Goal: Task Accomplishment & Management: Manage account settings

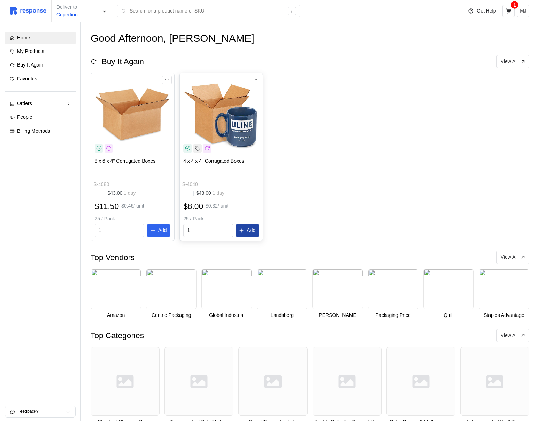
click at [244, 232] on button "Add" at bounding box center [247, 230] width 24 height 13
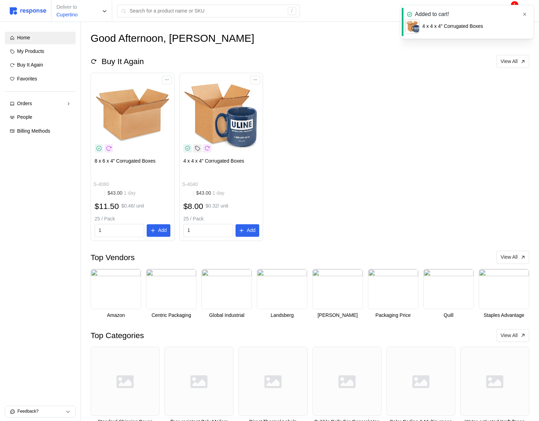
click at [527, 13] on button "button" at bounding box center [524, 14] width 9 height 9
click at [507, 13] on icon at bounding box center [508, 10] width 6 height 5
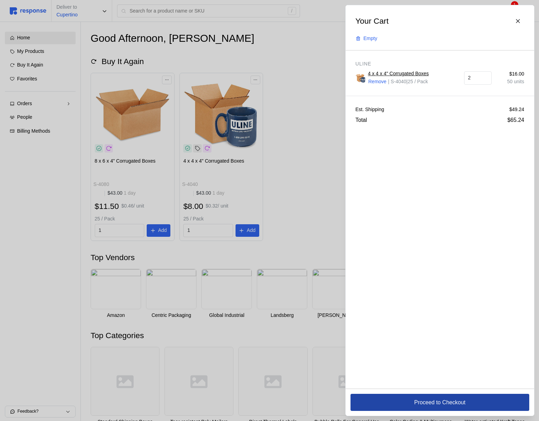
click at [385, 405] on button "Proceed to Checkout" at bounding box center [439, 402] width 179 height 17
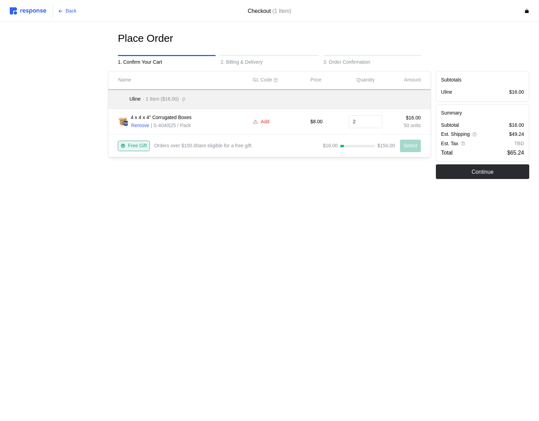
click at [265, 120] on p "Add" at bounding box center [265, 122] width 9 height 8
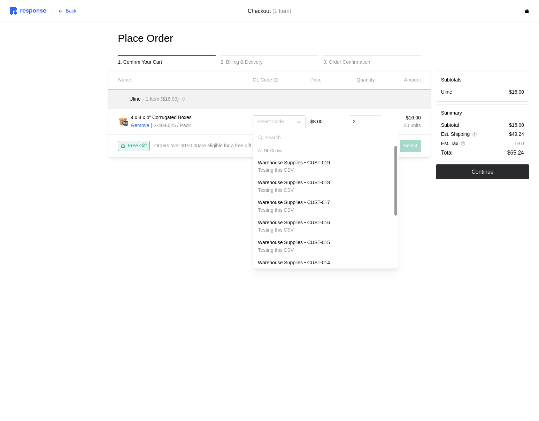
click at [303, 162] on p "Warehouse Supplies • CUST-019" at bounding box center [294, 163] width 72 height 8
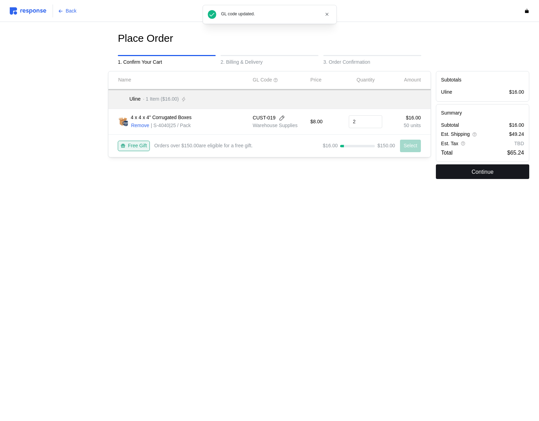
click at [477, 176] on p "Continue" at bounding box center [482, 172] width 22 height 9
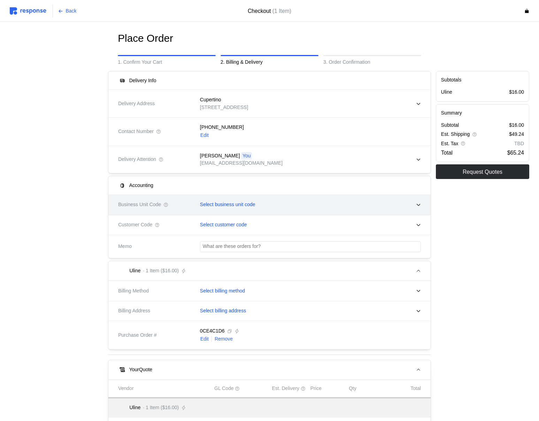
click at [217, 205] on p "Select business unit code" at bounding box center [227, 205] width 55 height 8
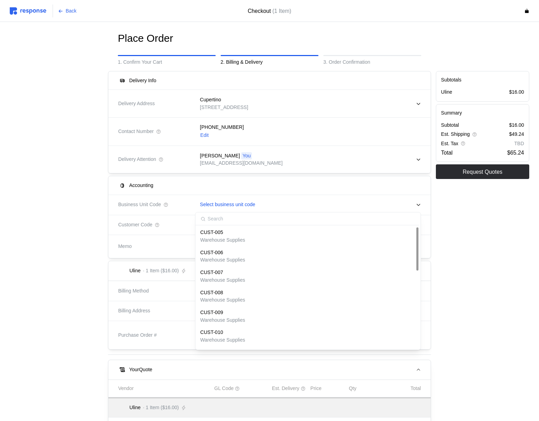
click at [224, 251] on div "CUST-006" at bounding box center [222, 253] width 45 height 8
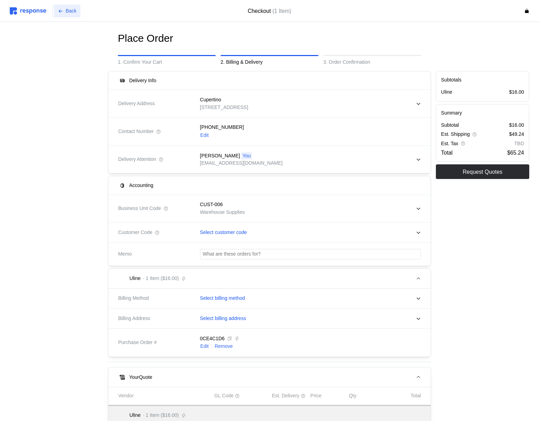
click at [72, 10] on p "Back" at bounding box center [71, 11] width 11 height 8
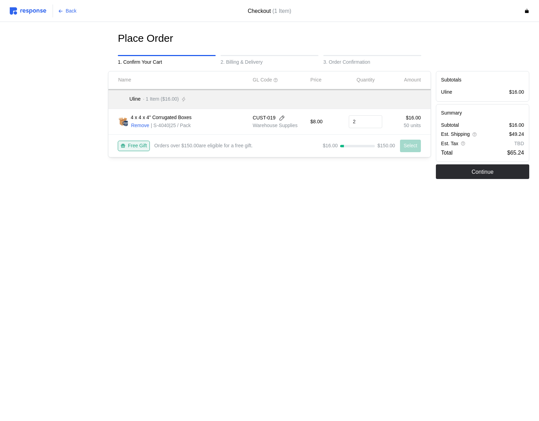
click at [26, 11] on img at bounding box center [28, 10] width 37 height 7
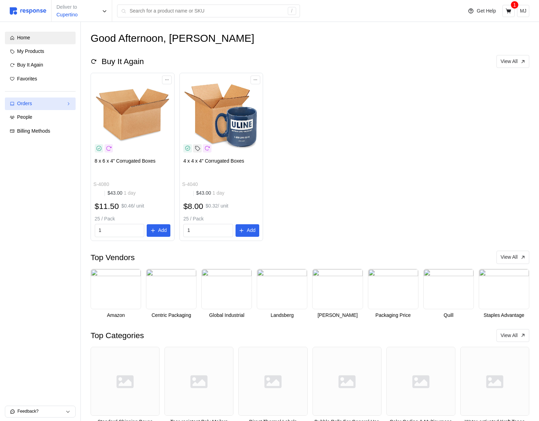
click at [55, 105] on div "Orders" at bounding box center [40, 104] width 46 height 8
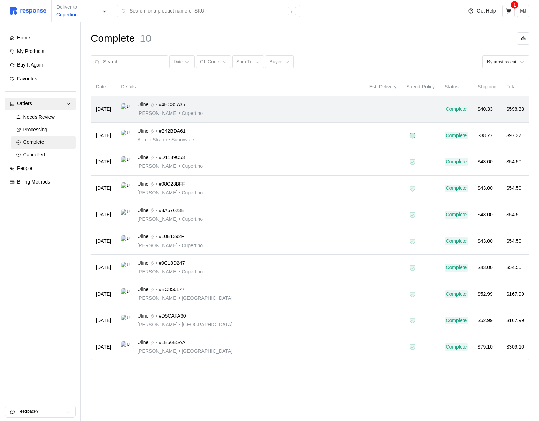
click at [187, 107] on div "Uline • #4EC357A5" at bounding box center [169, 105] width 65 height 8
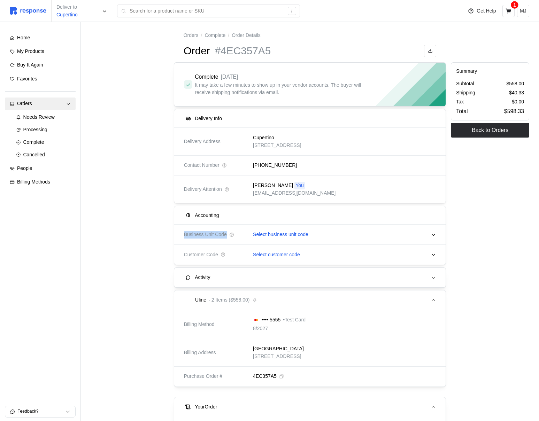
drag, startPoint x: 181, startPoint y: 235, endPoint x: 230, endPoint y: 235, distance: 48.4
click at [230, 235] on div "Business Unit Code Select business unit code" at bounding box center [310, 235] width 272 height 20
click at [194, 237] on span "Business Unit Code" at bounding box center [205, 235] width 43 height 8
drag, startPoint x: 184, startPoint y: 235, endPoint x: 227, endPoint y: 235, distance: 42.8
click at [227, 235] on span "Business Unit Code" at bounding box center [205, 235] width 43 height 8
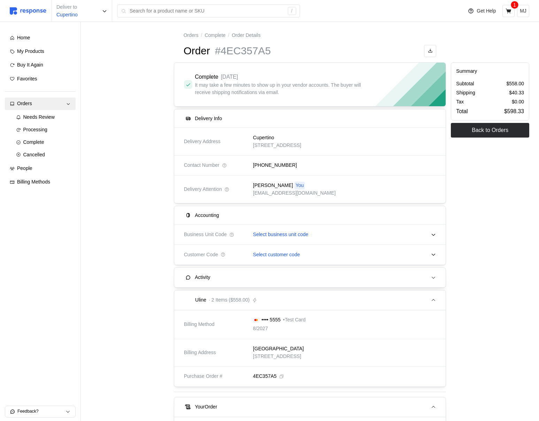
click at [227, 235] on span "Business Unit Code" at bounding box center [205, 235] width 43 height 8
drag, startPoint x: 227, startPoint y: 235, endPoint x: 188, endPoint y: 233, distance: 39.4
click at [188, 233] on span "Business Unit Code" at bounding box center [205, 235] width 43 height 8
click at [48, 41] on div "Home" at bounding box center [44, 38] width 54 height 8
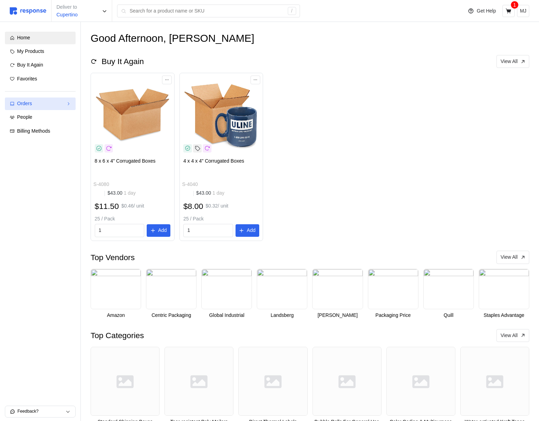
click at [41, 99] on link "Orders" at bounding box center [40, 104] width 71 height 13
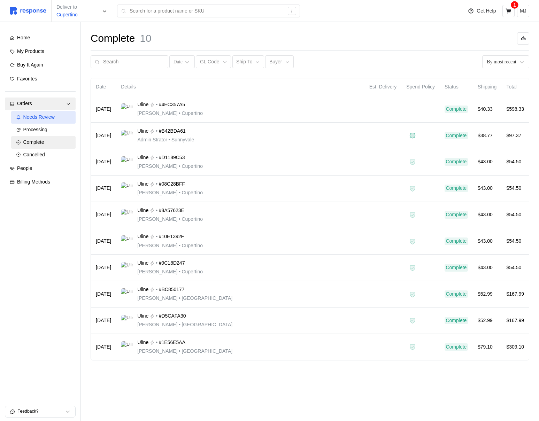
click at [45, 116] on span "Needs Review" at bounding box center [38, 117] width 31 height 6
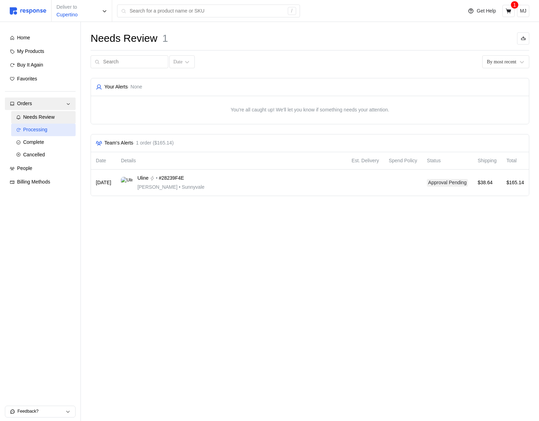
click at [37, 130] on span "Processing" at bounding box center [35, 130] width 24 height 6
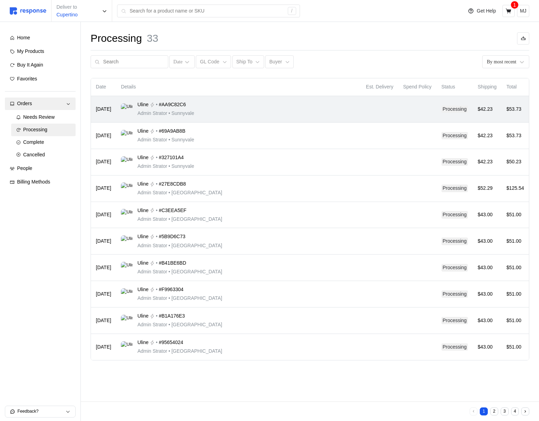
click at [311, 110] on div "Uline • #AA9C82C6 Admin Strator • [GEOGRAPHIC_DATA]" at bounding box center [238, 109] width 235 height 16
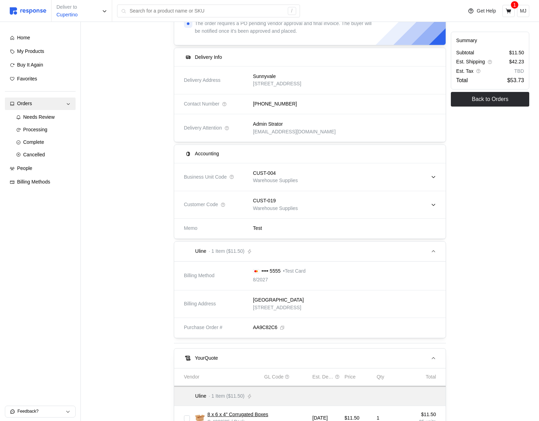
scroll to position [40, 0]
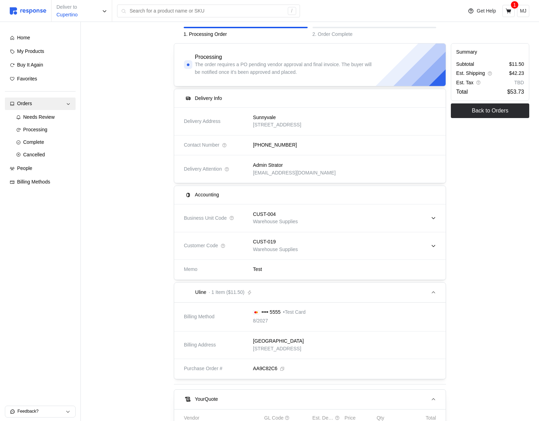
click at [279, 214] on div "CUST-004" at bounding box center [275, 215] width 45 height 8
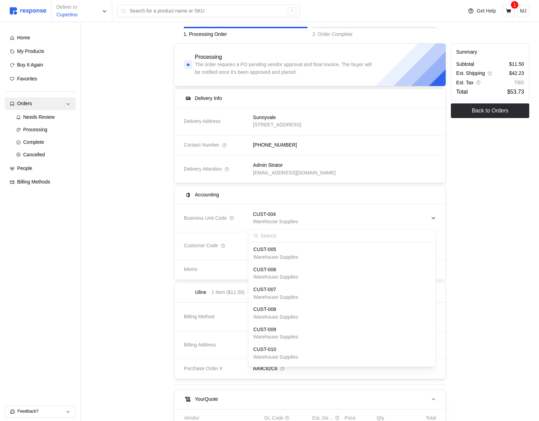
click at [434, 213] on div "CUST-004 Warehouse Supplies" at bounding box center [342, 218] width 188 height 25
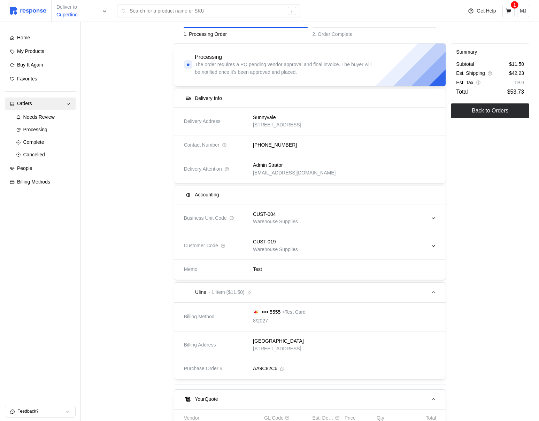
scroll to position [0, 0]
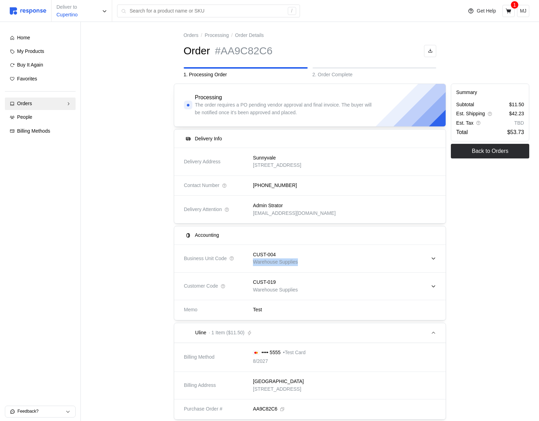
click at [358, 258] on div "CUST-004 Warehouse Supplies" at bounding box center [342, 258] width 188 height 25
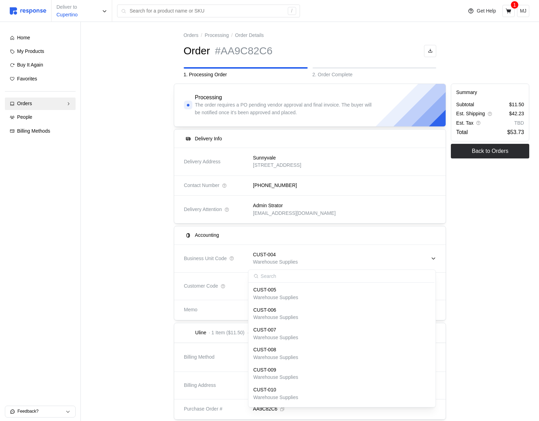
click at [358, 258] on div "CUST-004 Warehouse Supplies" at bounding box center [342, 258] width 188 height 25
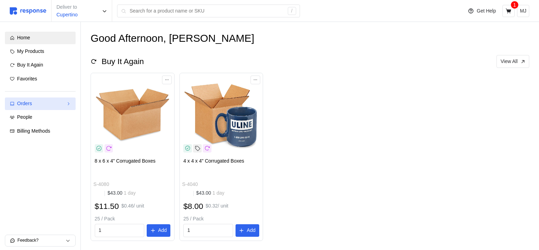
click at [50, 99] on link "Orders" at bounding box center [40, 104] width 71 height 13
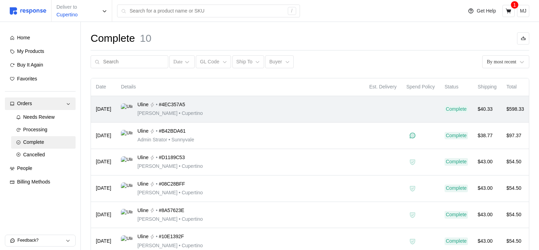
click at [264, 106] on div "Uline • #4EC357A5 Michael Jordan • Cupertino" at bounding box center [240, 109] width 239 height 16
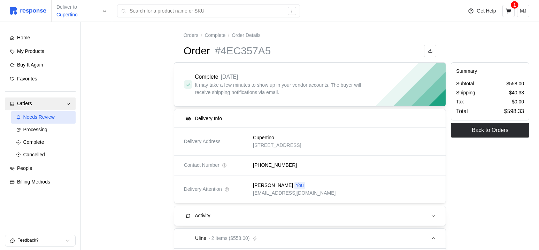
click at [38, 116] on span "Needs Review" at bounding box center [38, 117] width 31 height 6
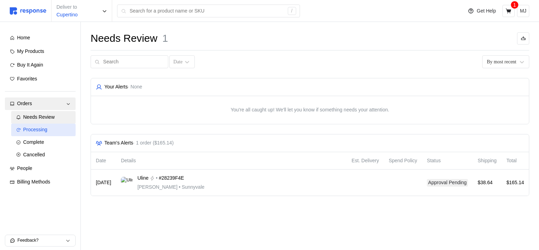
click at [40, 130] on span "Processing" at bounding box center [35, 130] width 24 height 6
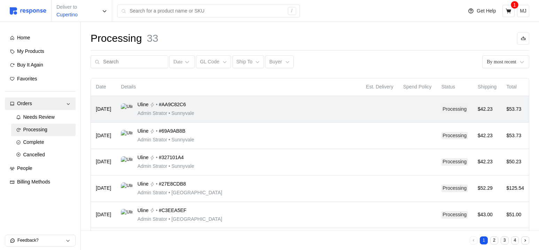
click at [287, 116] on div "Uline • #AA9C82C6 Admin Strator • [GEOGRAPHIC_DATA]" at bounding box center [238, 109] width 235 height 16
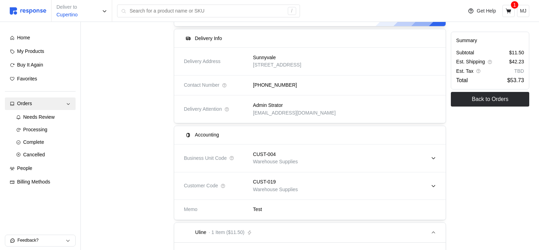
scroll to position [126, 0]
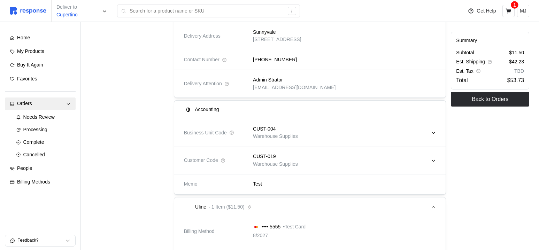
drag, startPoint x: 468, startPoint y: 152, endPoint x: 436, endPoint y: 138, distance: 34.8
click at [466, 152] on div "Summary Subtotal $11.50 Est. Shipping $42.23 Est. Tax TBD Total $53.73 Back to …" at bounding box center [489, 208] width 83 height 506
click at [433, 132] on icon at bounding box center [433, 132] width 5 height 5
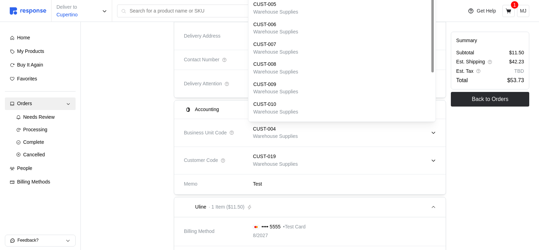
scroll to position [0, 0]
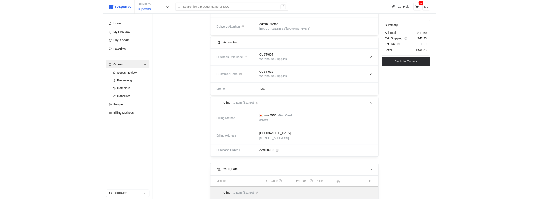
scroll to position [71, 0]
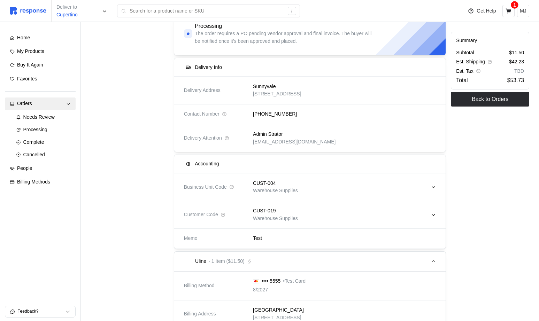
click at [259, 186] on p "CUST-004" at bounding box center [264, 184] width 23 height 8
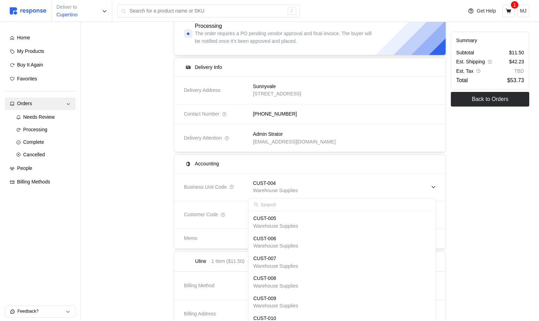
click at [514, 176] on div "Summary Subtotal $11.50 Est. Shipping $42.23 Est. Tax TBD Total $53.73 Back to …" at bounding box center [489, 263] width 83 height 506
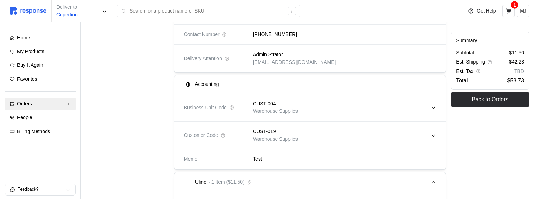
scroll to position [147, 0]
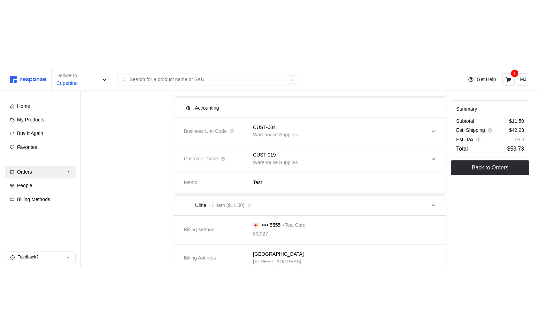
scroll to position [197, 0]
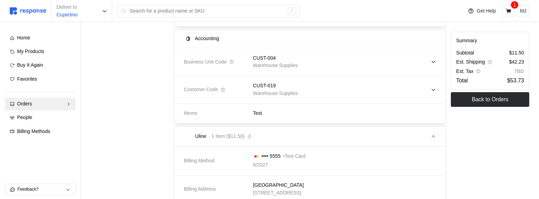
click at [436, 89] on div "CUST-019 Warehouse Supplies" at bounding box center [342, 90] width 193 height 30
click at [431, 89] on icon at bounding box center [433, 89] width 5 height 5
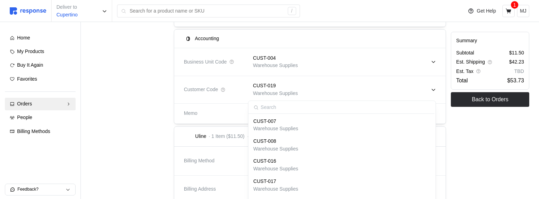
click at [515, 145] on div "Summary Subtotal $11.50 Est. Shipping $42.23 Est. Tax TBD Total $53.73 Back to …" at bounding box center [489, 137] width 83 height 506
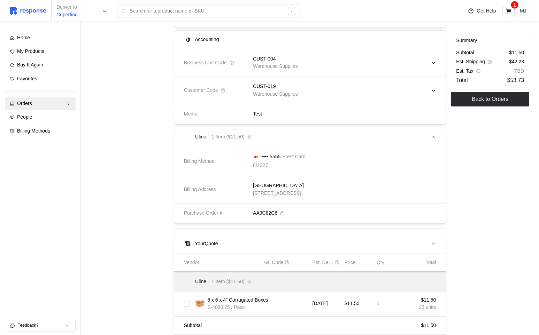
scroll to position [134, 0]
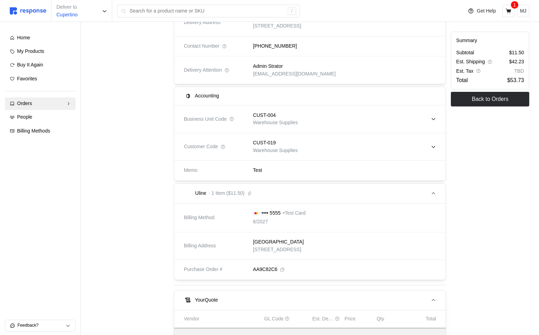
scroll to position [134, 0]
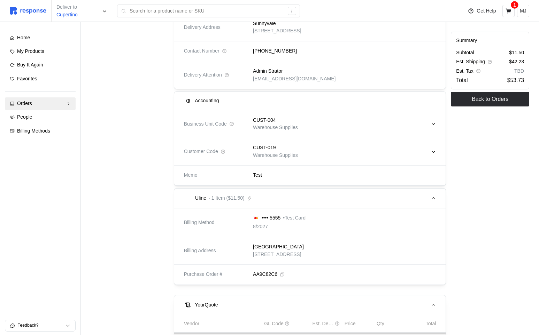
click at [290, 124] on p "Warehouse Supplies" at bounding box center [275, 128] width 45 height 8
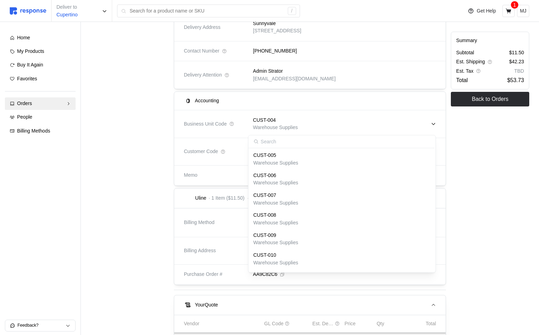
click at [290, 124] on p "Warehouse Supplies" at bounding box center [275, 128] width 45 height 8
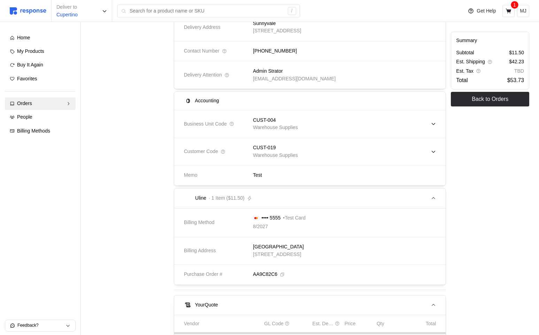
click at [290, 124] on p "Warehouse Supplies" at bounding box center [275, 128] width 45 height 8
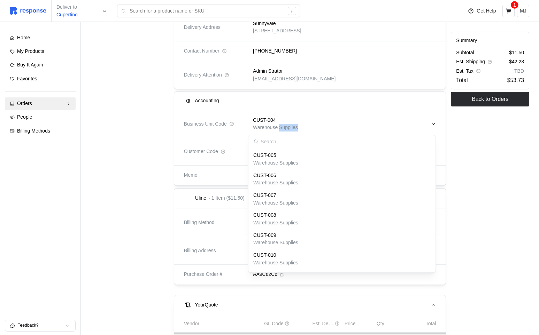
click at [290, 124] on p "Warehouse Supplies" at bounding box center [275, 128] width 45 height 8
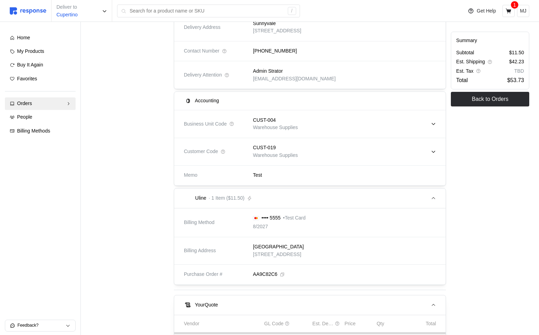
click at [290, 156] on p "Warehouse Supplies" at bounding box center [275, 156] width 45 height 8
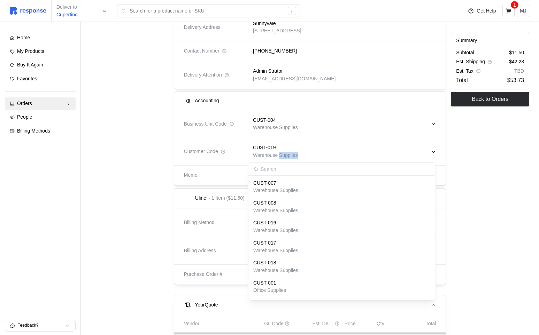
click at [290, 156] on p "Warehouse Supplies" at bounding box center [275, 156] width 45 height 8
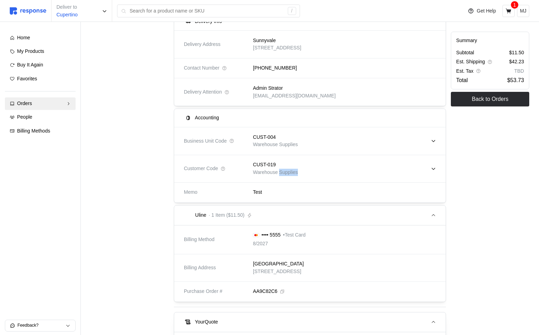
scroll to position [82, 0]
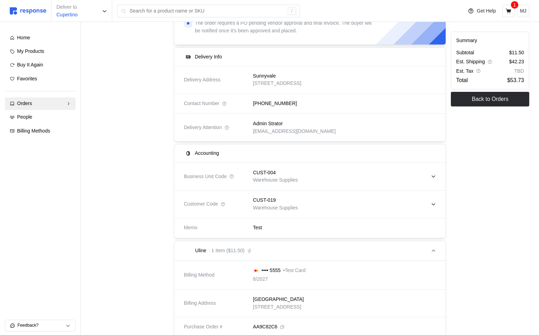
click at [321, 177] on div "CUST-004 Warehouse Supplies" at bounding box center [342, 176] width 188 height 25
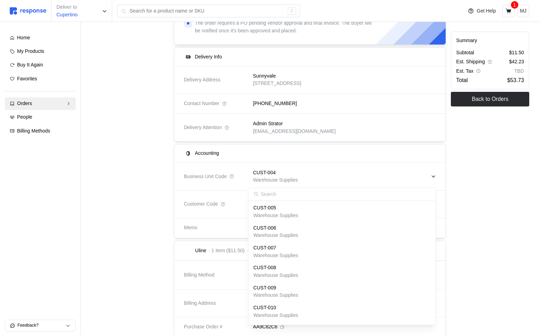
click at [321, 177] on div "CUST-004 Warehouse Supplies" at bounding box center [342, 176] width 188 height 25
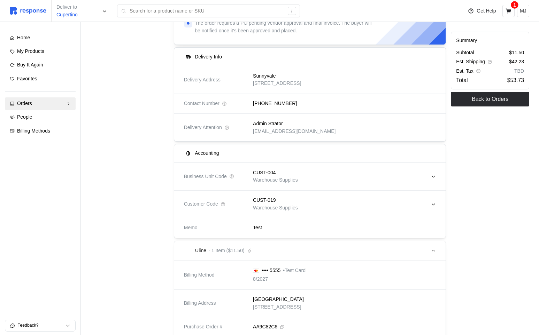
click at [381, 175] on div "CUST-004 Warehouse Supplies" at bounding box center [342, 176] width 188 height 25
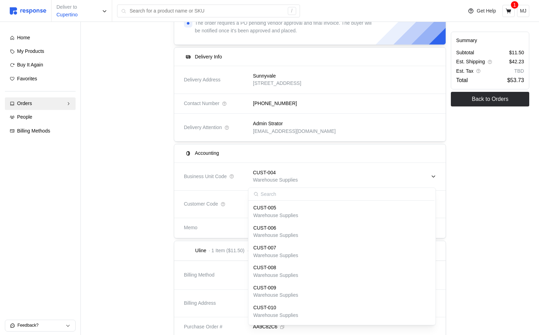
click at [92, 89] on div at bounding box center [129, 252] width 83 height 506
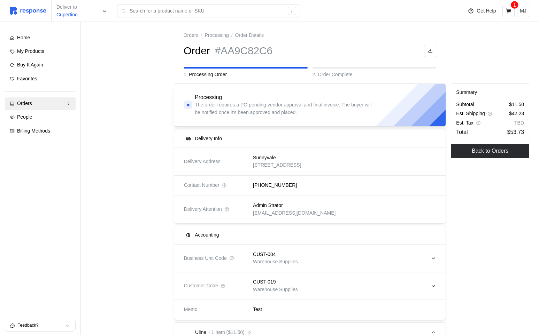
click at [436, 212] on div "Admin Strator [EMAIL_ADDRESS][DOMAIN_NAME]" at bounding box center [342, 210] width 193 height 30
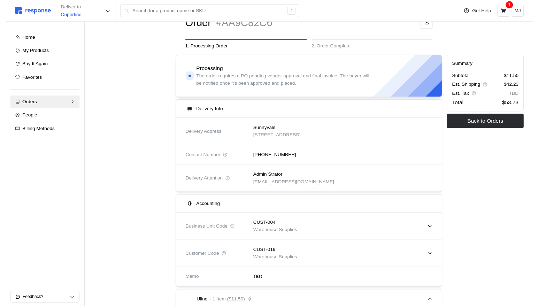
scroll to position [39, 0]
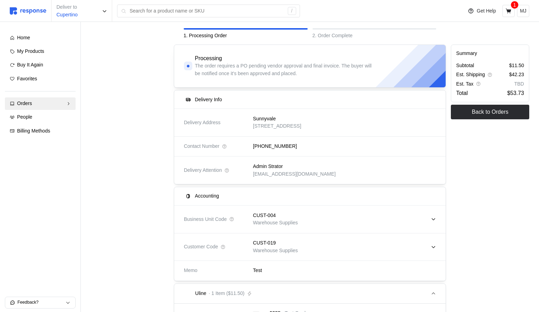
click at [295, 224] on p "Warehouse Supplies" at bounding box center [275, 223] width 45 height 8
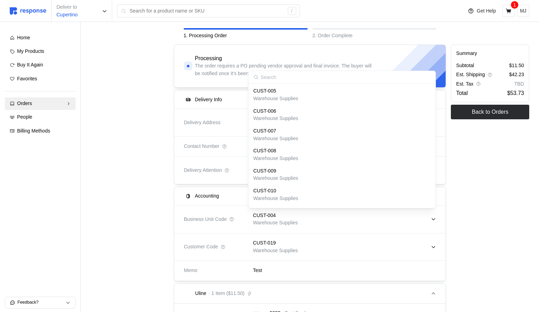
click at [268, 219] on p "CUST-004" at bounding box center [264, 216] width 23 height 8
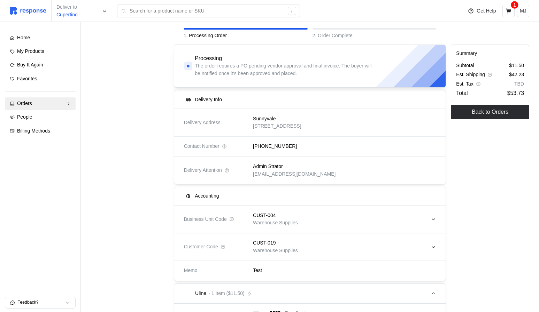
click at [435, 224] on div "CUST-004 Warehouse Supplies" at bounding box center [342, 219] width 188 height 25
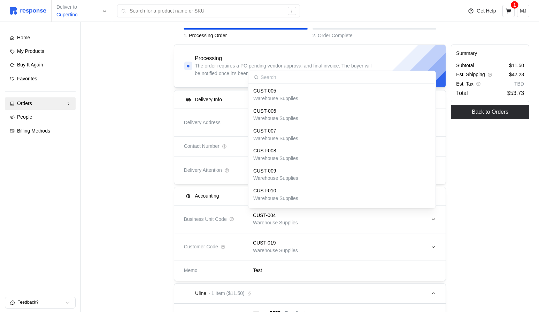
click at [476, 216] on div "Summary Subtotal $11.50 Est. Shipping $42.23 Est. Tax TBD Total $53.73 Back to …" at bounding box center [489, 295] width 83 height 506
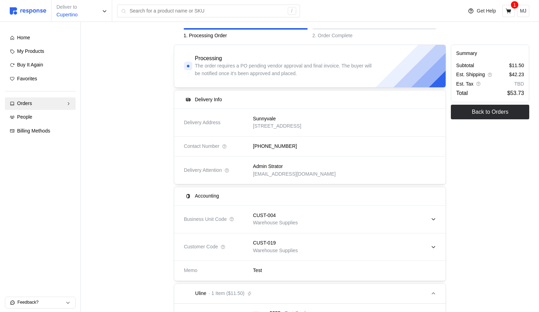
click at [308, 219] on div "CUST-004 Warehouse Supplies" at bounding box center [342, 219] width 188 height 25
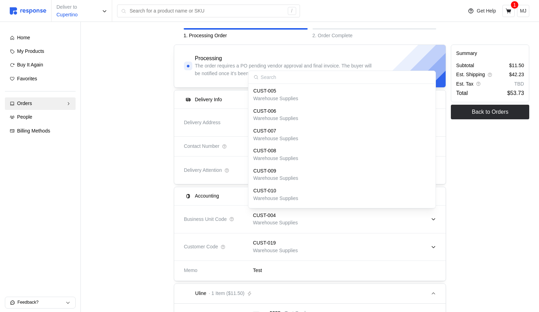
click at [308, 219] on div "CUST-004 Warehouse Supplies" at bounding box center [342, 219] width 188 height 25
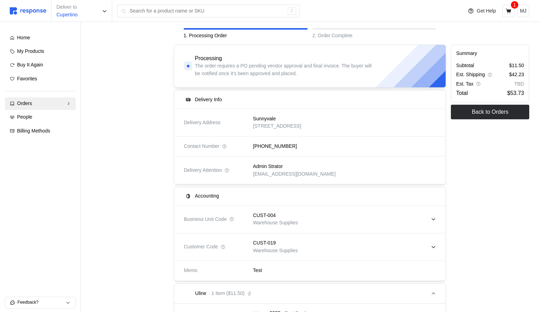
click at [385, 221] on div "CUST-004 Warehouse Supplies" at bounding box center [342, 219] width 188 height 25
click at [263, 210] on div "CUST-004 Warehouse Supplies" at bounding box center [342, 219] width 188 height 25
click at [264, 217] on p "CUST-004" at bounding box center [264, 216] width 23 height 8
drag, startPoint x: 391, startPoint y: 208, endPoint x: 414, endPoint y: 208, distance: 22.3
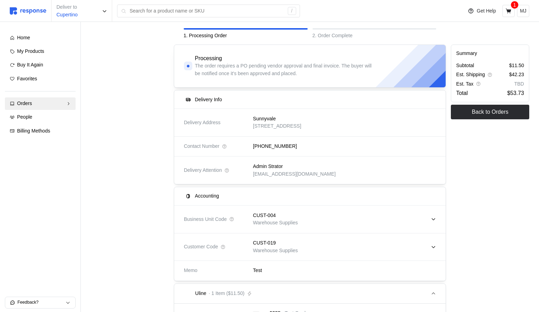
click at [392, 208] on div "CUST-004 Warehouse Supplies" at bounding box center [342, 219] width 188 height 25
click at [460, 212] on div "Summary Subtotal $11.50 Est. Shipping $42.23 Est. Tax TBD Total $53.73 Back to …" at bounding box center [489, 295] width 83 height 506
drag, startPoint x: 279, startPoint y: 215, endPoint x: 250, endPoint y: 215, distance: 29.3
click at [250, 215] on div "CUST-004 Warehouse Supplies" at bounding box center [342, 219] width 188 height 25
click at [494, 236] on div "Summary Subtotal $11.50 Est. Shipping $42.23 Est. Tax TBD Total $53.73 Back to …" at bounding box center [489, 295] width 83 height 506
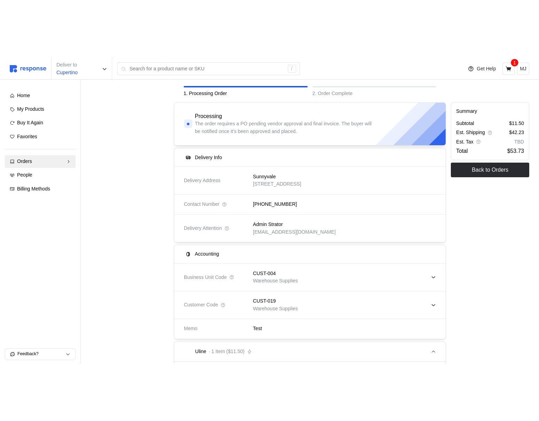
scroll to position [0, 0]
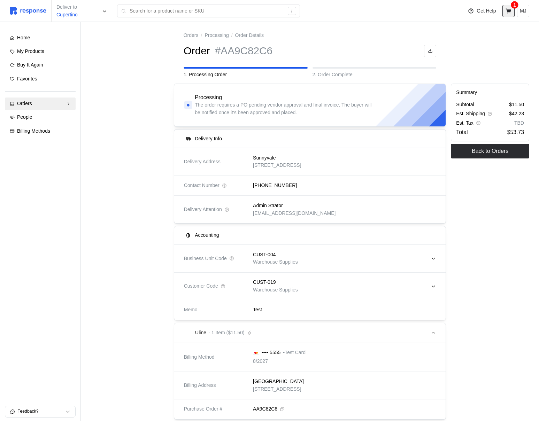
click at [510, 10] on icon at bounding box center [508, 10] width 6 height 5
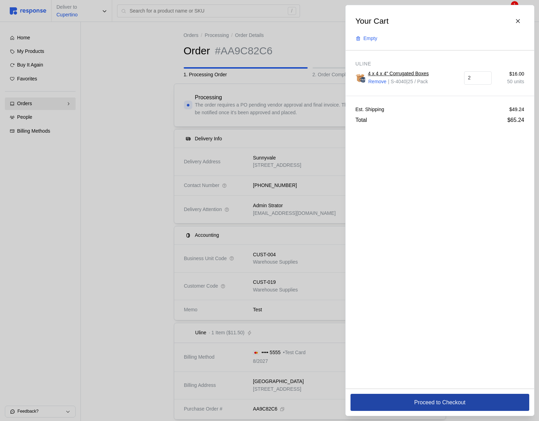
click at [398, 335] on button "Proceed to Checkout" at bounding box center [439, 402] width 179 height 17
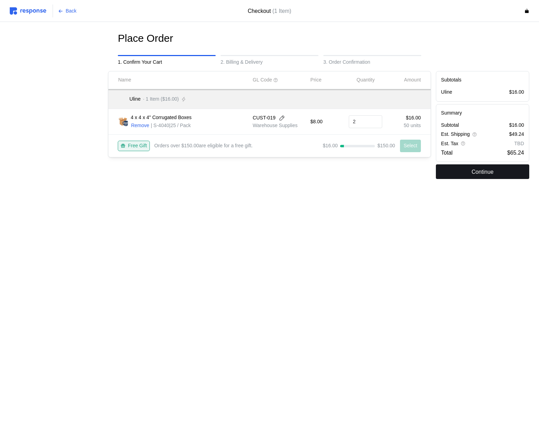
click at [451, 177] on button "Continue" at bounding box center [482, 171] width 93 height 15
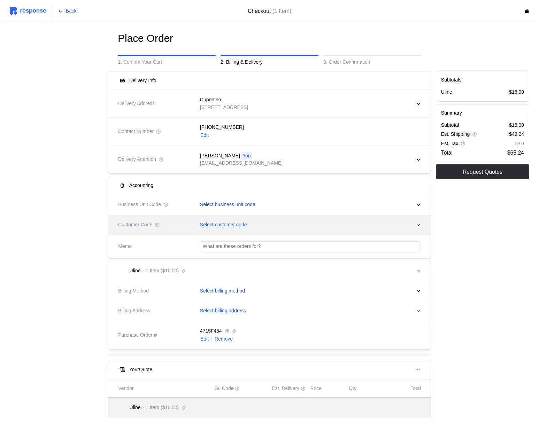
click at [229, 215] on div "Select customer code" at bounding box center [308, 225] width 231 height 22
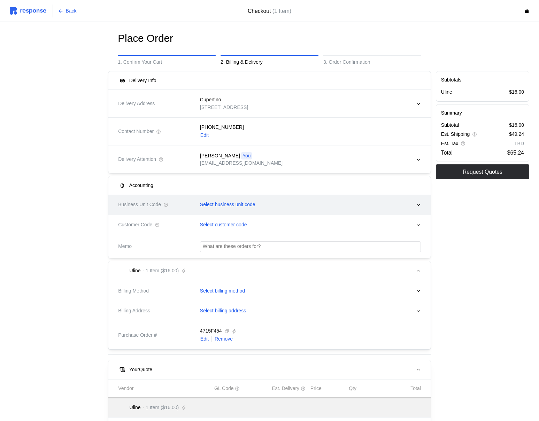
click at [231, 209] on div "Select business unit code" at bounding box center [308, 204] width 226 height 17
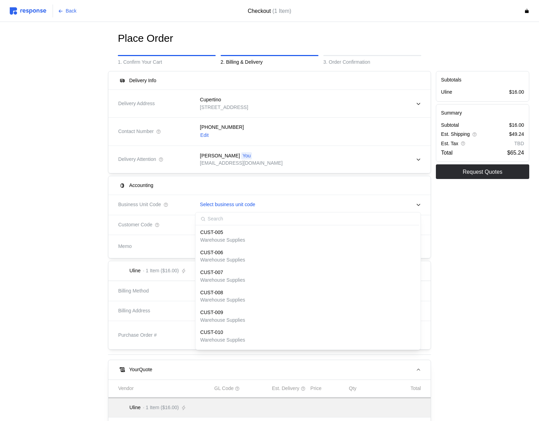
click at [225, 235] on div "CUST-005" at bounding box center [222, 233] width 45 height 8
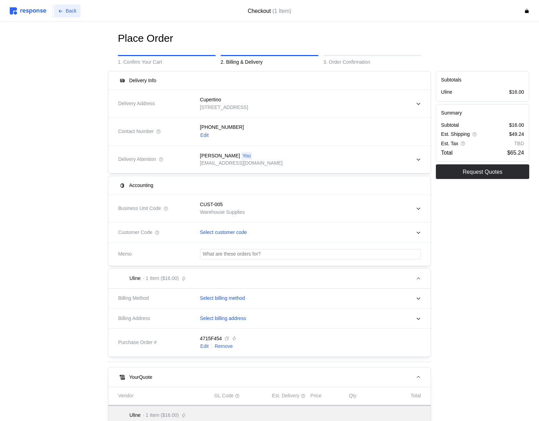
click at [71, 7] on p "Back" at bounding box center [71, 11] width 11 height 8
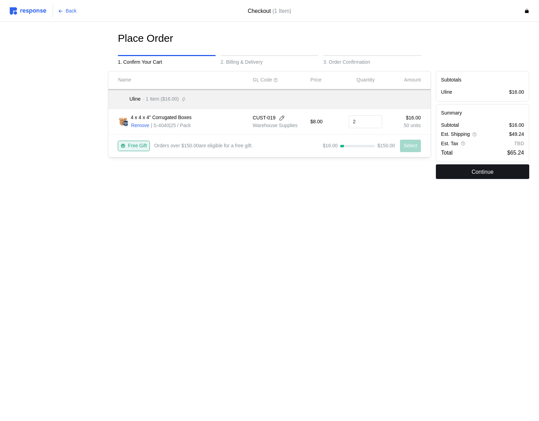
click at [456, 174] on button "Continue" at bounding box center [482, 171] width 93 height 15
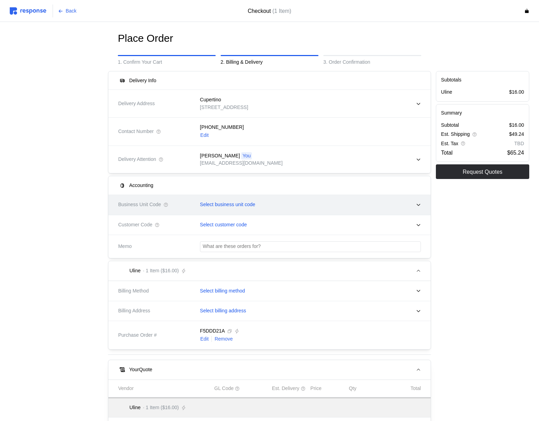
click at [272, 206] on div "Select business unit code" at bounding box center [308, 204] width 226 height 17
click at [228, 211] on div "Select business unit code" at bounding box center [308, 204] width 226 height 17
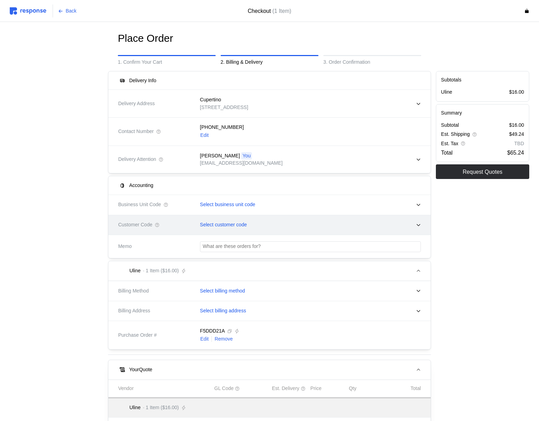
click at [228, 230] on div "Select customer code" at bounding box center [308, 224] width 226 height 17
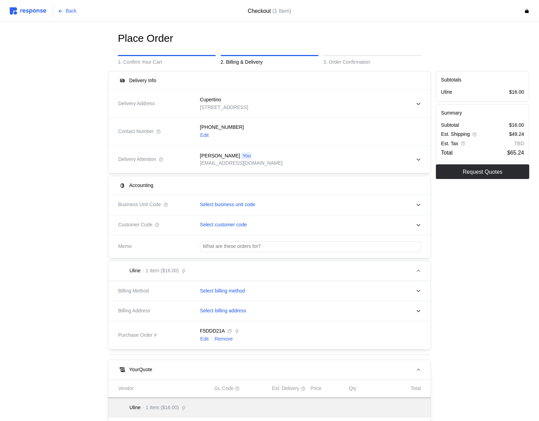
click at [39, 9] on img at bounding box center [28, 10] width 37 height 7
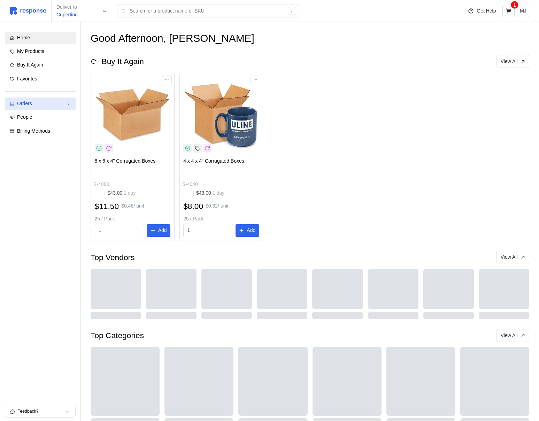
click at [52, 102] on div "Orders" at bounding box center [40, 104] width 46 height 8
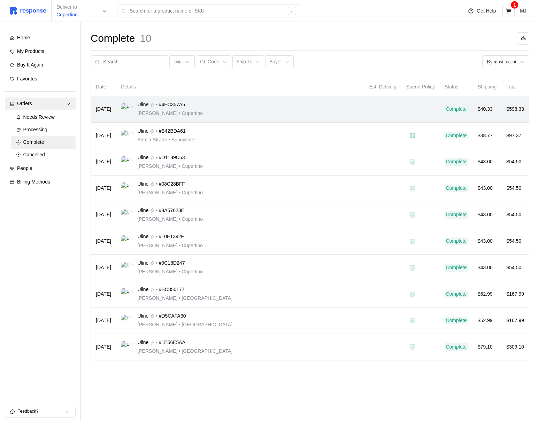
click at [250, 106] on div "Uline • #4EC357A5 [PERSON_NAME] • [GEOGRAPHIC_DATA]" at bounding box center [240, 109] width 239 height 16
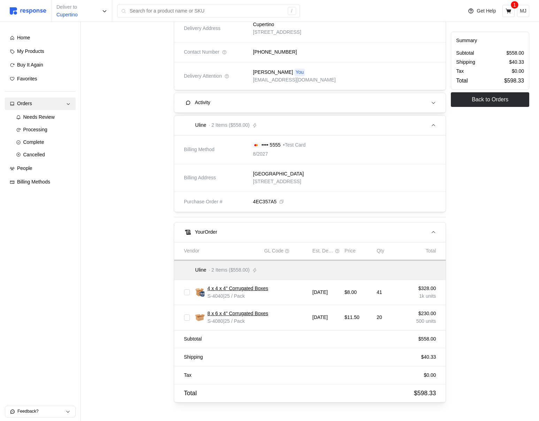
scroll to position [134, 0]
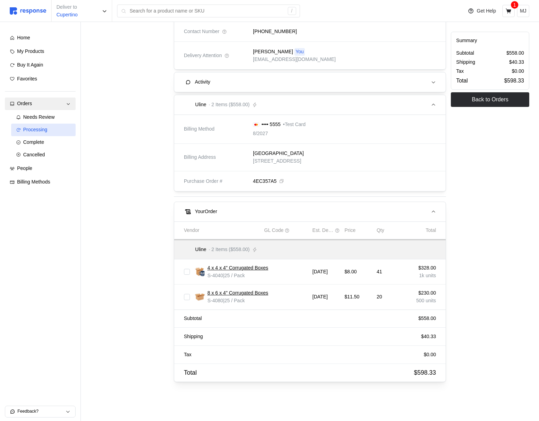
click at [55, 126] on div "Processing" at bounding box center [47, 130] width 48 height 8
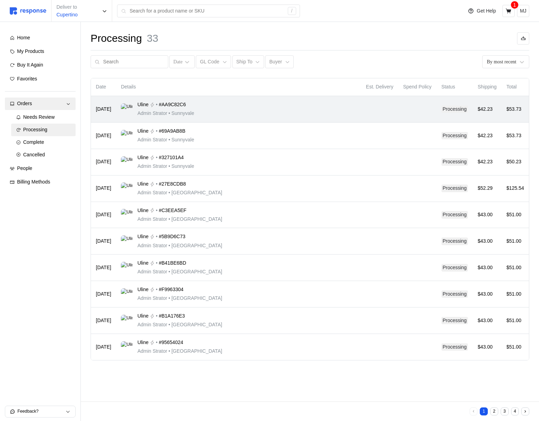
click at [287, 107] on div "Uline • #AA9C82C6 Admin Strator • [GEOGRAPHIC_DATA]" at bounding box center [238, 109] width 235 height 16
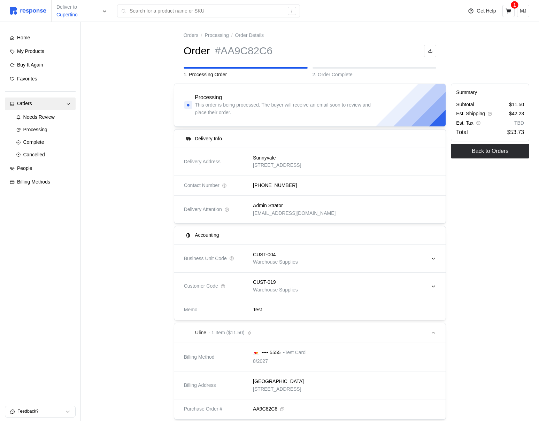
click at [269, 272] on div "CUST-019 Warehouse Supplies" at bounding box center [342, 286] width 193 height 30
click at [276, 258] on p "CUST-004" at bounding box center [264, 255] width 23 height 8
click at [435, 256] on icon at bounding box center [433, 258] width 5 height 5
click at [434, 258] on icon at bounding box center [433, 258] width 5 height 5
click at [433, 258] on icon at bounding box center [433, 258] width 5 height 5
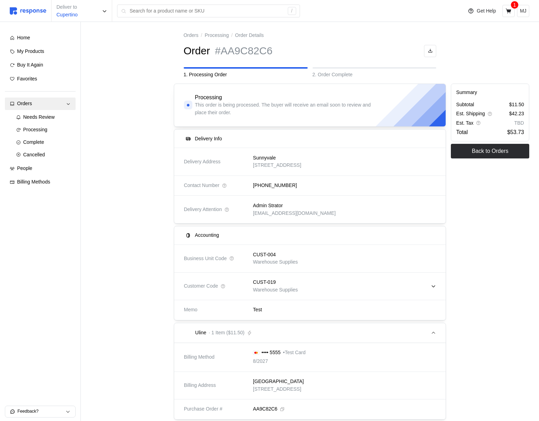
click at [306, 254] on div "CUST-004 Warehouse Supplies" at bounding box center [342, 258] width 188 height 25
click at [270, 258] on p "Warehouse Supplies" at bounding box center [275, 262] width 45 height 8
click at [325, 261] on div "CUST-004 Warehouse Supplies" at bounding box center [342, 258] width 188 height 25
click at [269, 261] on p "Warehouse Supplies" at bounding box center [275, 262] width 45 height 8
click at [506, 10] on icon at bounding box center [508, 11] width 6 height 6
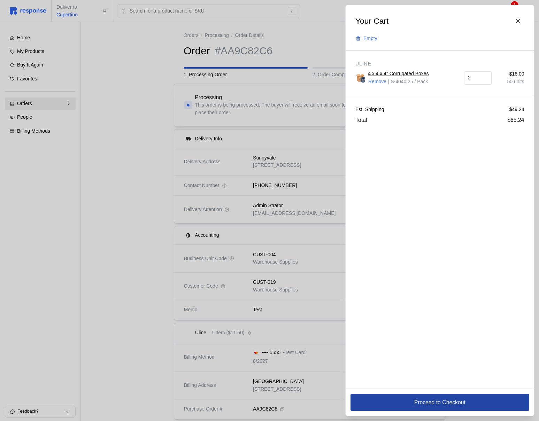
click at [410, 335] on button "Proceed to Checkout" at bounding box center [439, 402] width 179 height 17
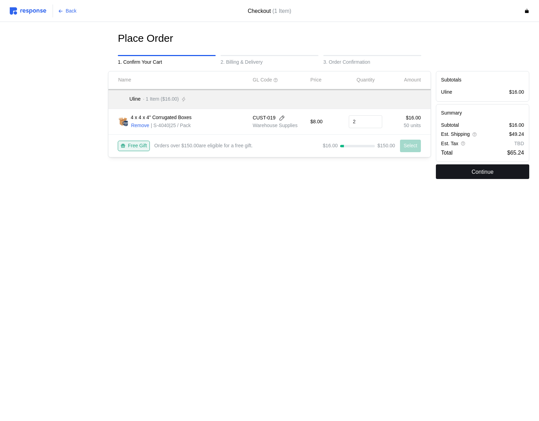
click at [460, 178] on button "Continue" at bounding box center [482, 171] width 93 height 15
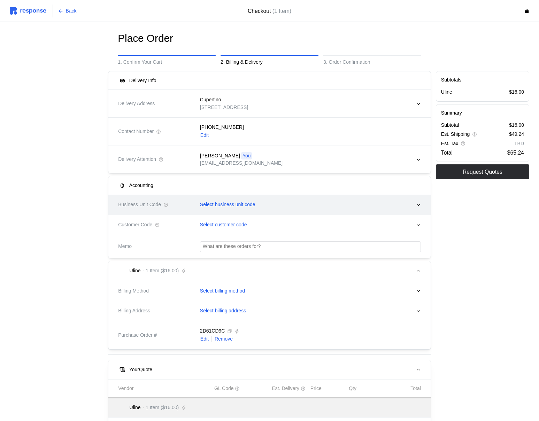
click at [220, 201] on div "Select business unit code" at bounding box center [308, 204] width 226 height 17
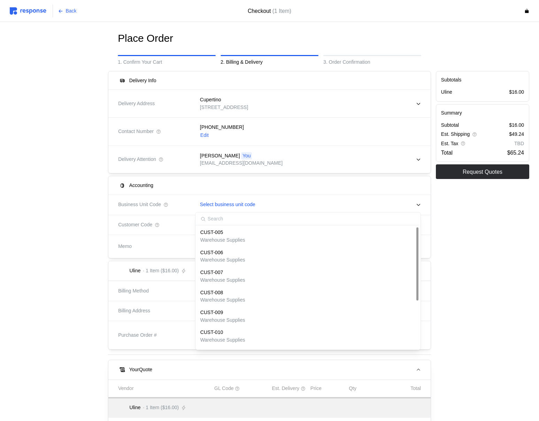
click at [245, 239] on p "Warehouse Supplies" at bounding box center [222, 240] width 45 height 8
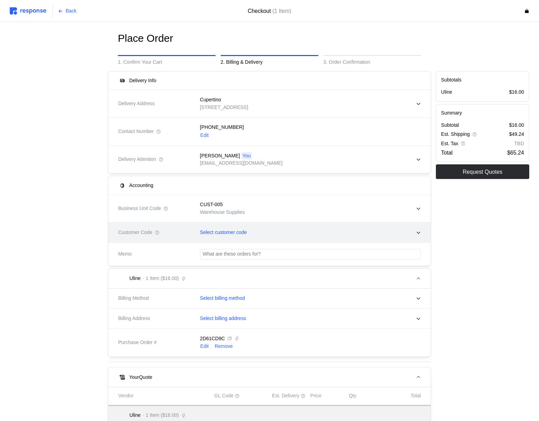
click at [245, 239] on div "Select customer code" at bounding box center [308, 232] width 226 height 17
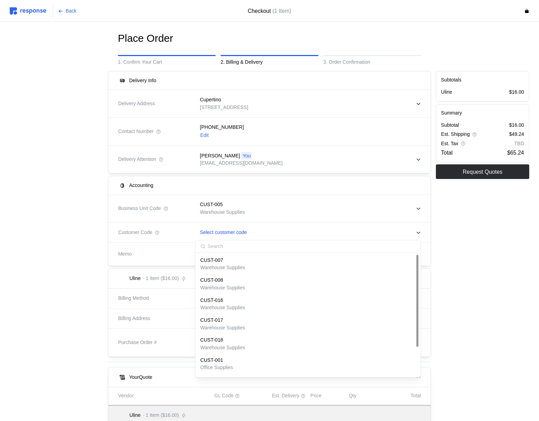
click at [233, 290] on p "Warehouse Supplies" at bounding box center [222, 288] width 45 height 8
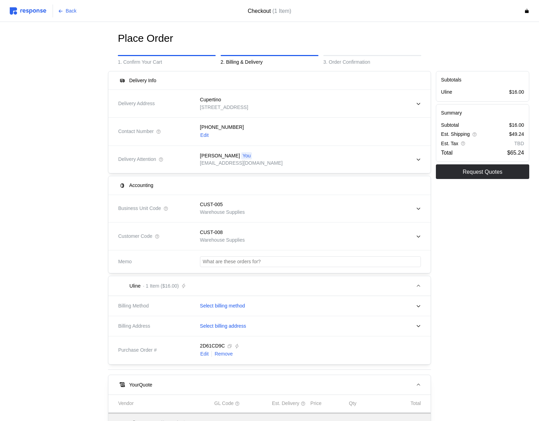
click at [40, 11] on img at bounding box center [28, 10] width 37 height 7
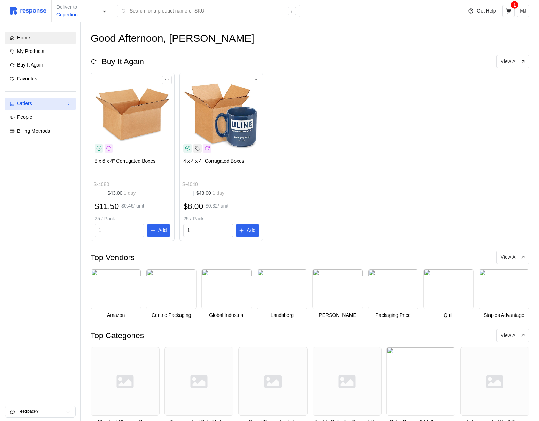
click at [38, 98] on link "Orders" at bounding box center [40, 104] width 71 height 13
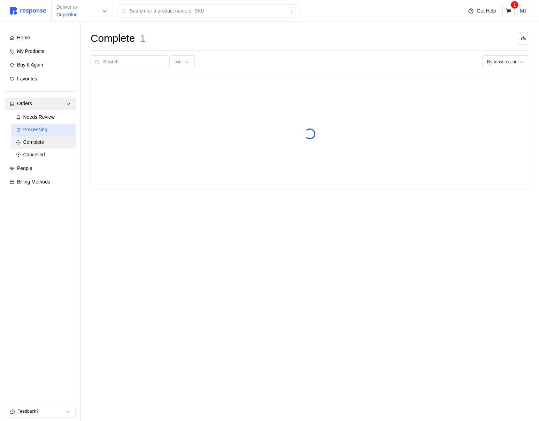
click at [49, 126] on div "Processing" at bounding box center [47, 130] width 48 height 8
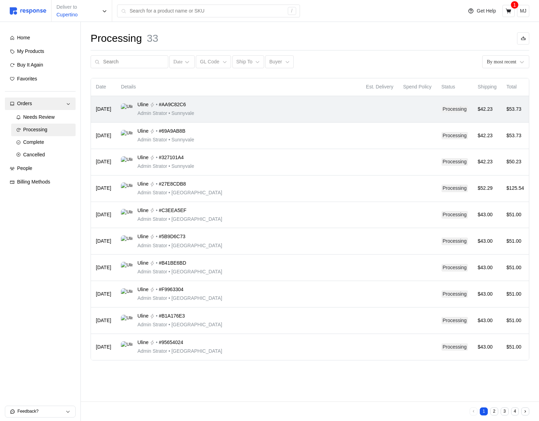
click at [305, 116] on div "Uline • #AA9C82C6 Admin Strator • [GEOGRAPHIC_DATA]" at bounding box center [238, 109] width 235 height 16
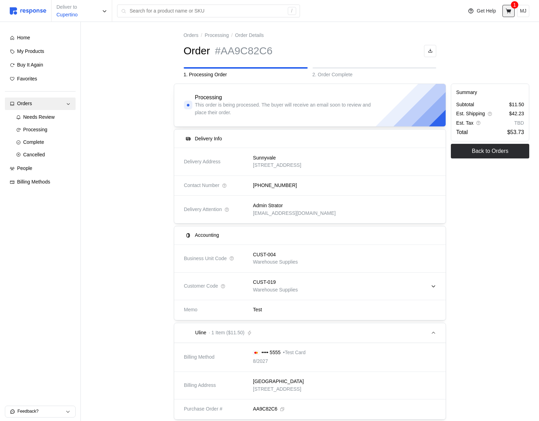
click at [510, 14] on button at bounding box center [508, 11] width 12 height 12
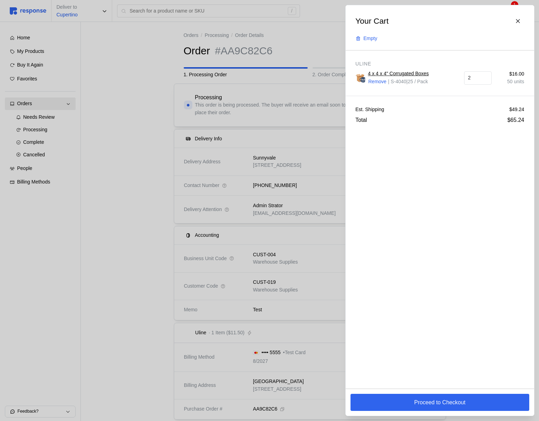
click at [522, 12] on div "Your Cart Empty" at bounding box center [439, 27] width 179 height 35
click at [520, 22] on icon at bounding box center [518, 21] width 6 height 6
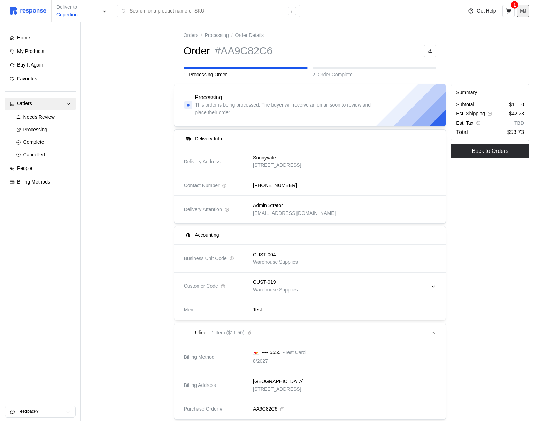
click at [529, 9] on button "MJ" at bounding box center [523, 11] width 12 height 12
click at [494, 37] on p "Logout" at bounding box center [502, 40] width 45 height 8
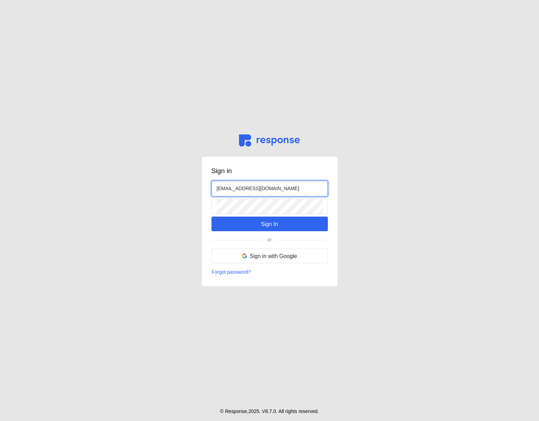
click at [226, 187] on input "[EMAIL_ADDRESS][DOMAIN_NAME]" at bounding box center [270, 188] width 106 height 15
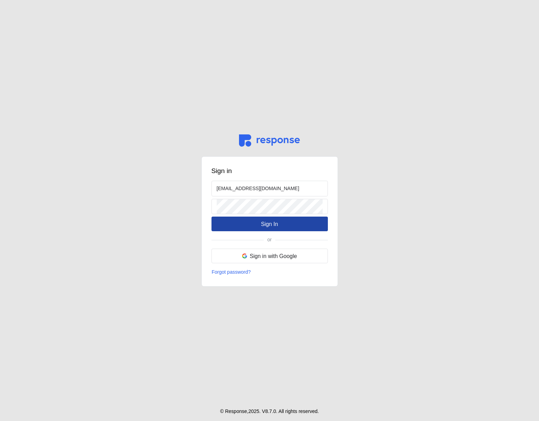
click at [236, 220] on button "Sign In" at bounding box center [269, 224] width 116 height 15
